Goal: Task Accomplishment & Management: Manage account settings

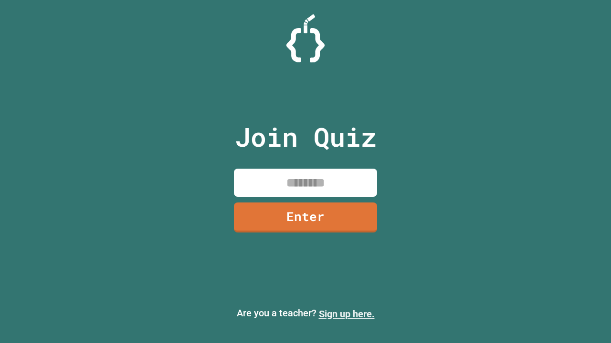
click at [346, 314] on link "Sign up here." at bounding box center [347, 314] width 56 height 11
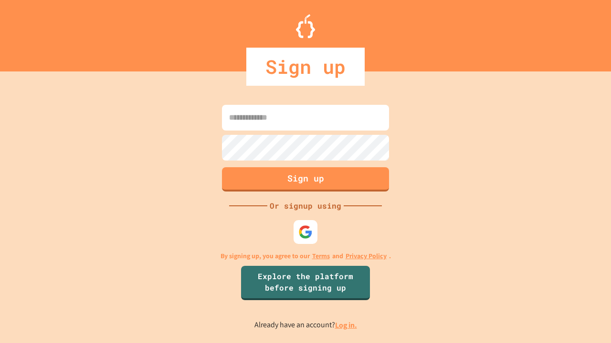
click at [346, 325] on link "Log in." at bounding box center [346, 326] width 22 height 10
